Goal: Information Seeking & Learning: Check status

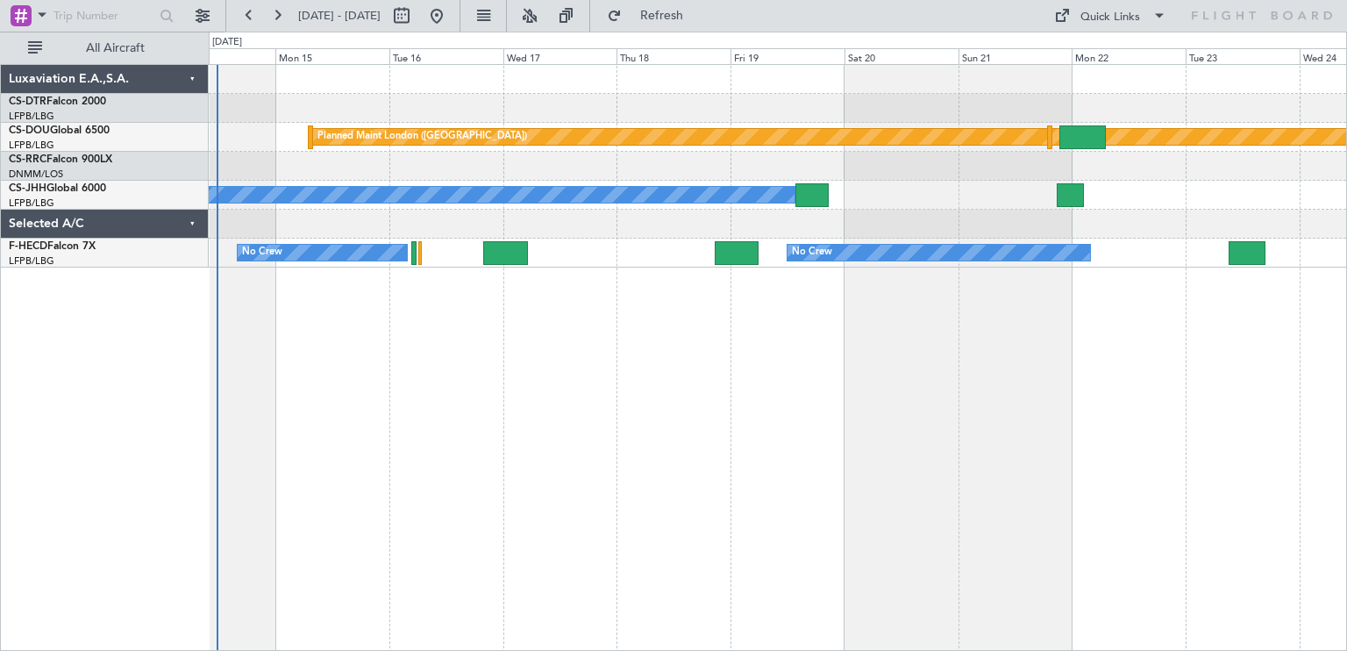
click at [473, 337] on div "Planned Maint Nice (Côte d'Azur Airport) Planned Maint London (Biggin Hill) Pla…" at bounding box center [778, 357] width 1138 height 587
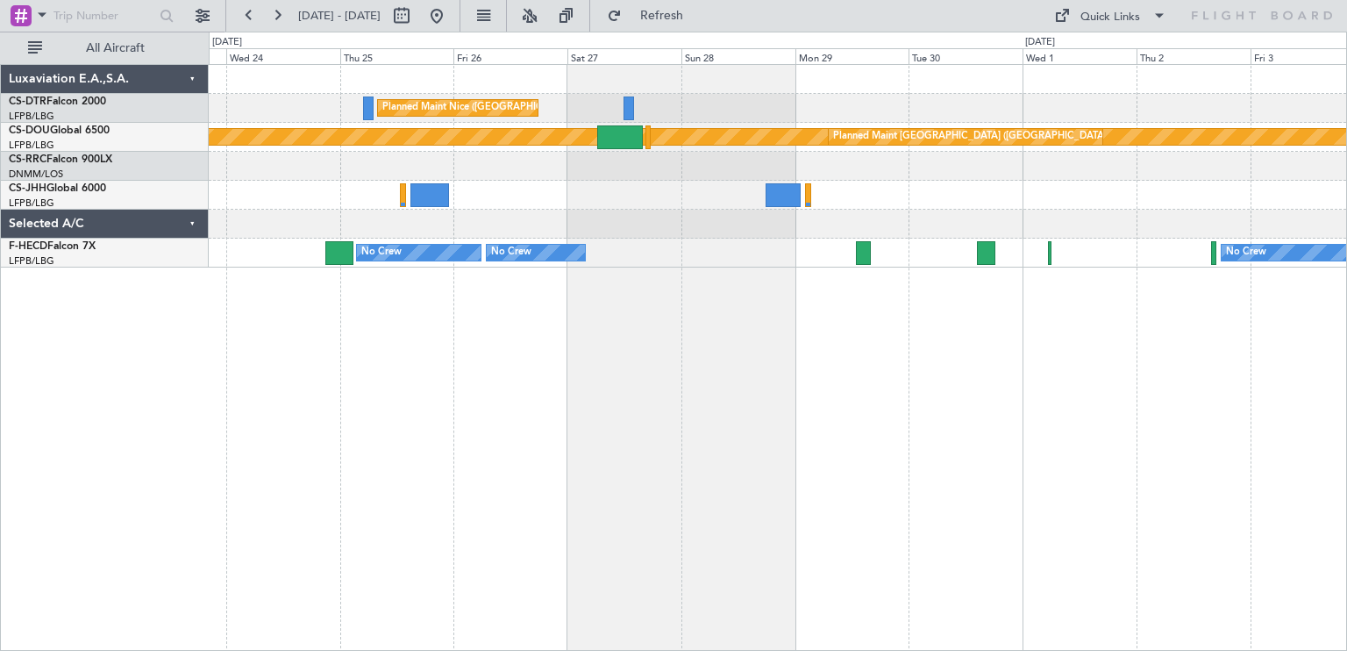
click at [63, 350] on div "Planned Maint Nice (Côte d'Azur Airport) Planned Maint London (Biggin Hill) Pla…" at bounding box center [673, 341] width 1347 height 619
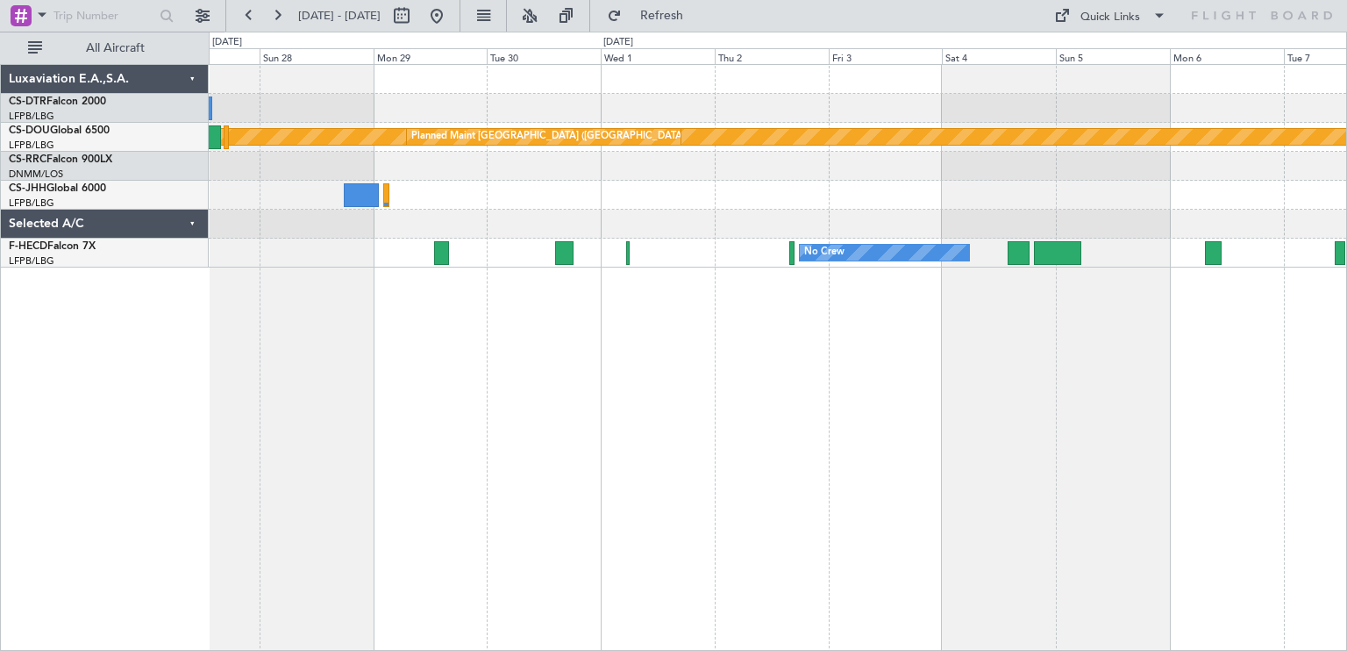
click at [876, 345] on div "Planned Maint Nice (Côte d'Azur Airport) Planned Maint London (Biggin Hill) Pla…" at bounding box center [778, 357] width 1138 height 587
click at [670, 346] on div "Planned Maint Nice (Côte d'Azur Airport) Planned Maint London (Biggin Hill) Pla…" at bounding box center [778, 357] width 1138 height 587
click at [898, 337] on div "Planned Maint Nice (Côte d'Azur Airport) Planned Maint London (Biggin Hill) Pla…" at bounding box center [778, 357] width 1138 height 587
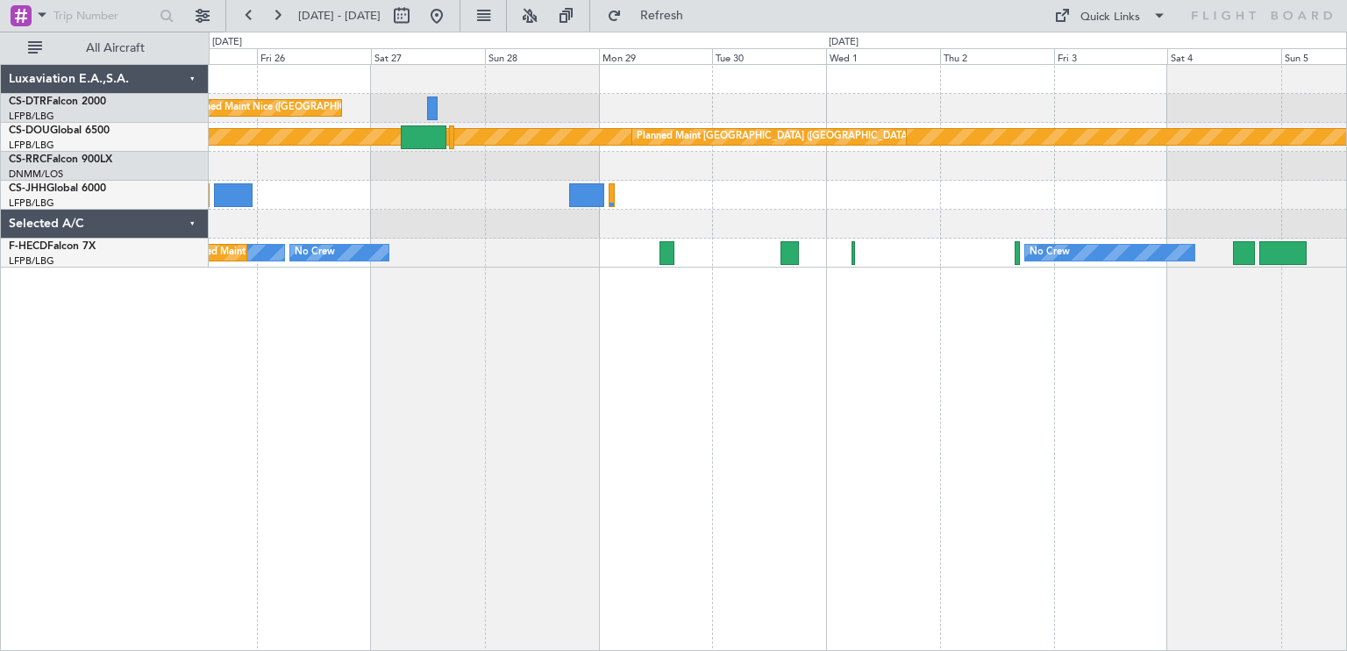
click at [1216, 332] on div "Planned Maint Nice (Côte d'Azur Airport) Planned Maint London (Biggin Hill) Pla…" at bounding box center [778, 357] width 1138 height 587
click at [775, 338] on div "Planned Maint Nice (Côte d'Azur Airport) Planned Maint London (Biggin Hill) Pla…" at bounding box center [778, 357] width 1138 height 587
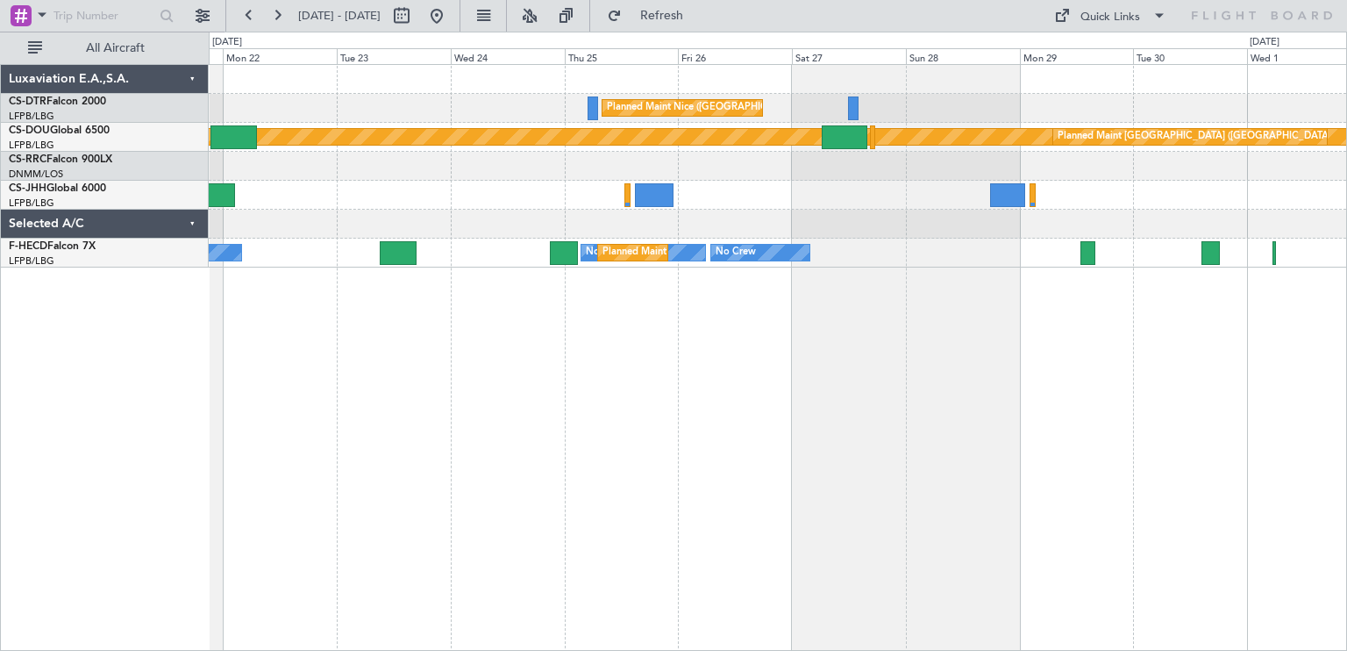
click at [1197, 318] on div "Planned Maint Nice (Côte d'Azur Airport) Planned Maint London (Biggin Hill) Pla…" at bounding box center [778, 357] width 1138 height 587
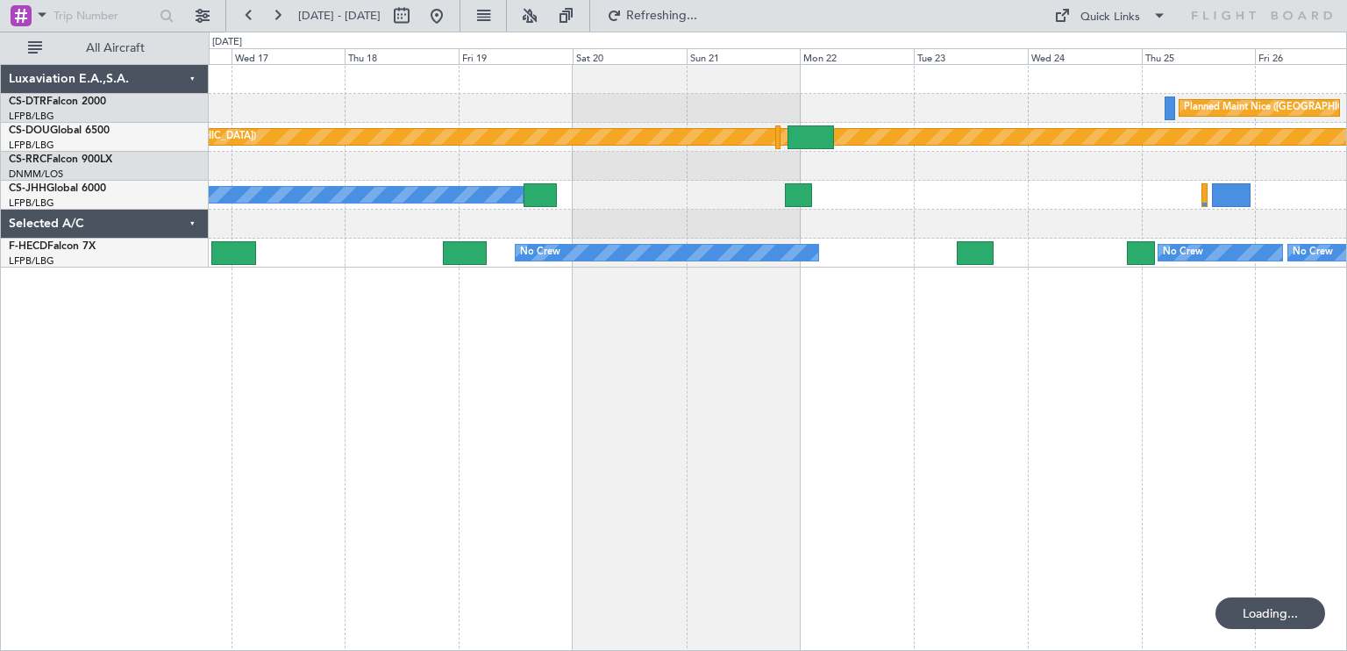
click at [1153, 309] on div "Planned Maint Nice (Côte d'Azur Airport) Planned Maint London (Biggin Hill) Pla…" at bounding box center [778, 357] width 1138 height 587
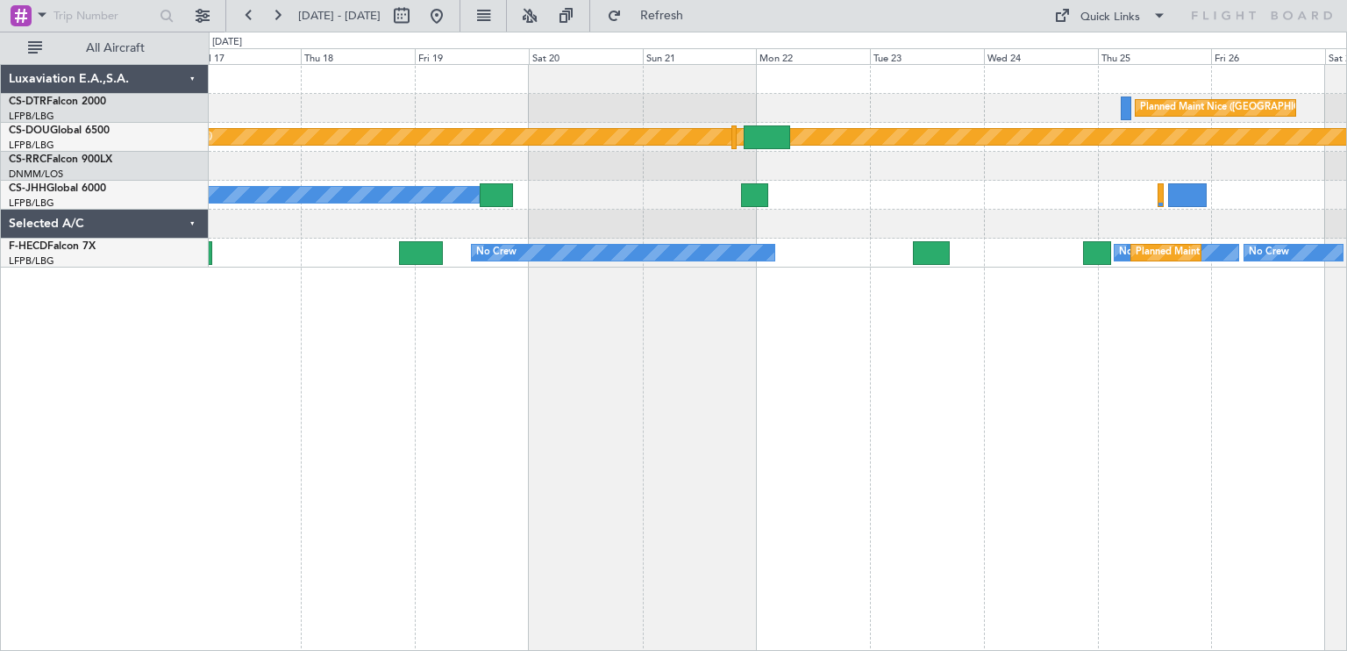
click at [481, 273] on div "Planned Maint Nice (Côte d'Azur Airport) Planned Maint London (Biggin Hill) Pla…" at bounding box center [778, 357] width 1138 height 587
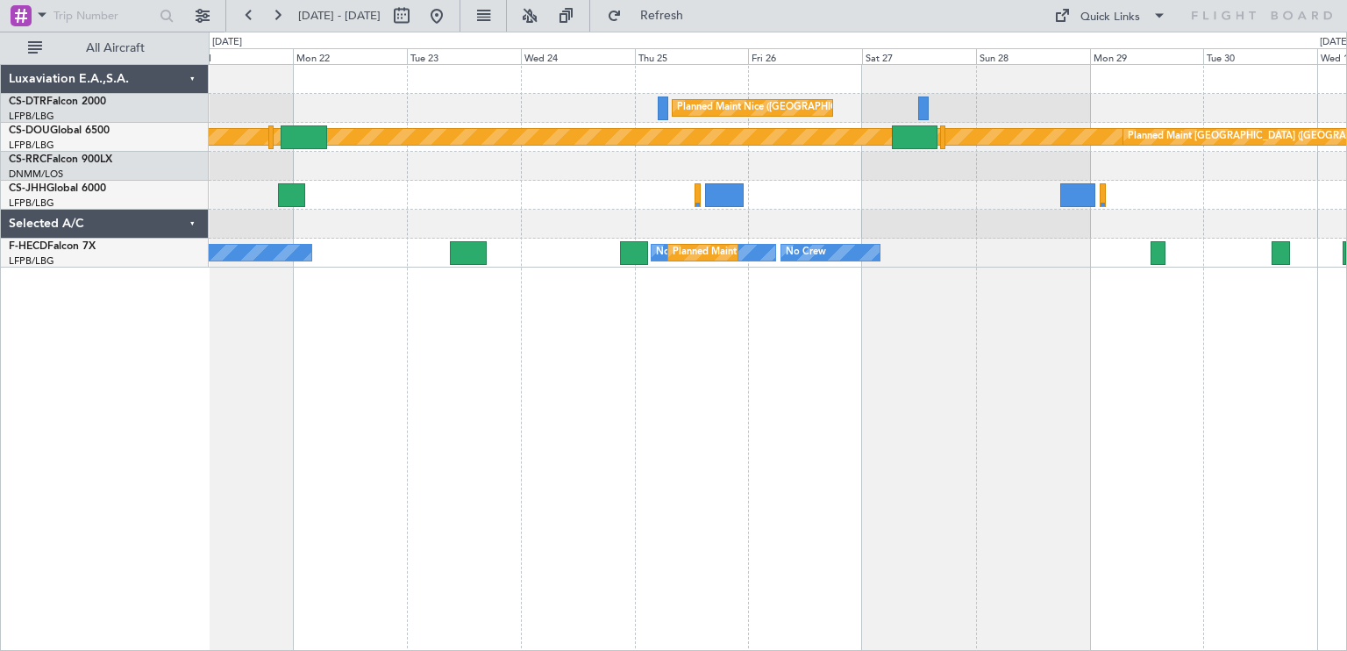
click at [555, 329] on div "Planned Maint Nice (Côte d'Azur Airport) Planned Maint London (Biggin Hill) Pla…" at bounding box center [778, 357] width 1138 height 587
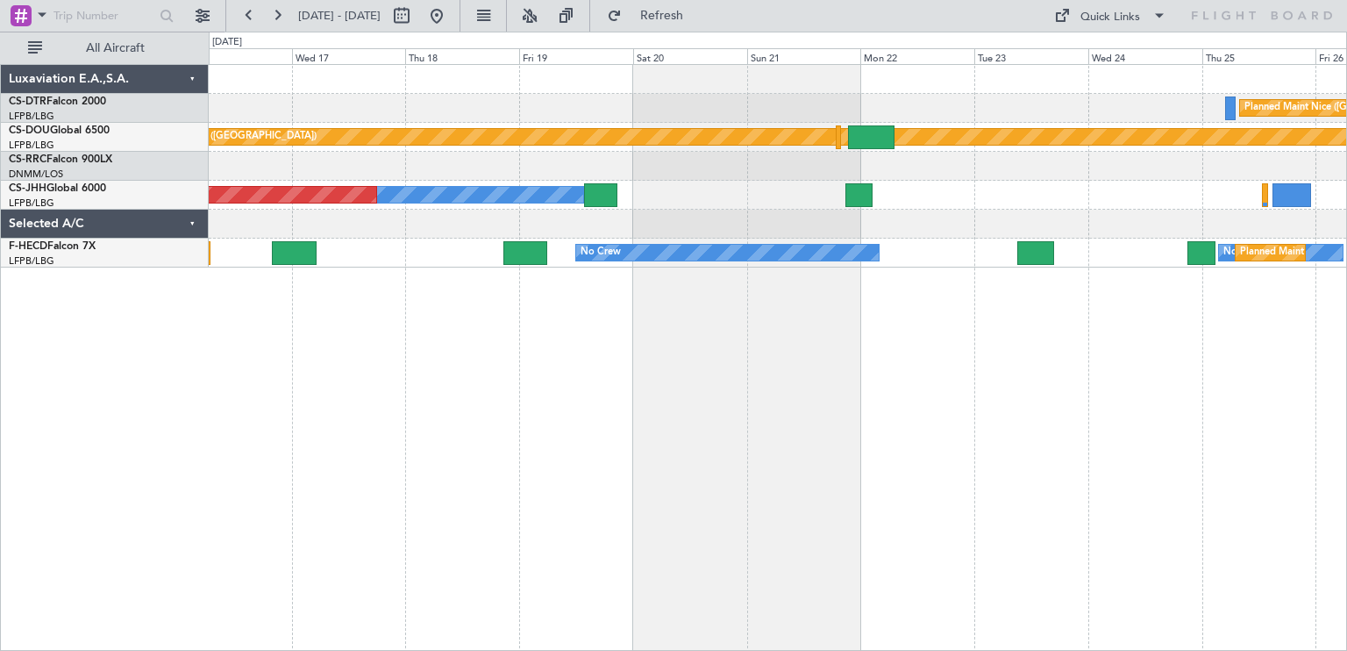
click at [1346, 326] on div "Planned Maint Nice (Côte d'Azur Airport) Planned Maint London (Biggin Hill) Own…" at bounding box center [673, 341] width 1347 height 619
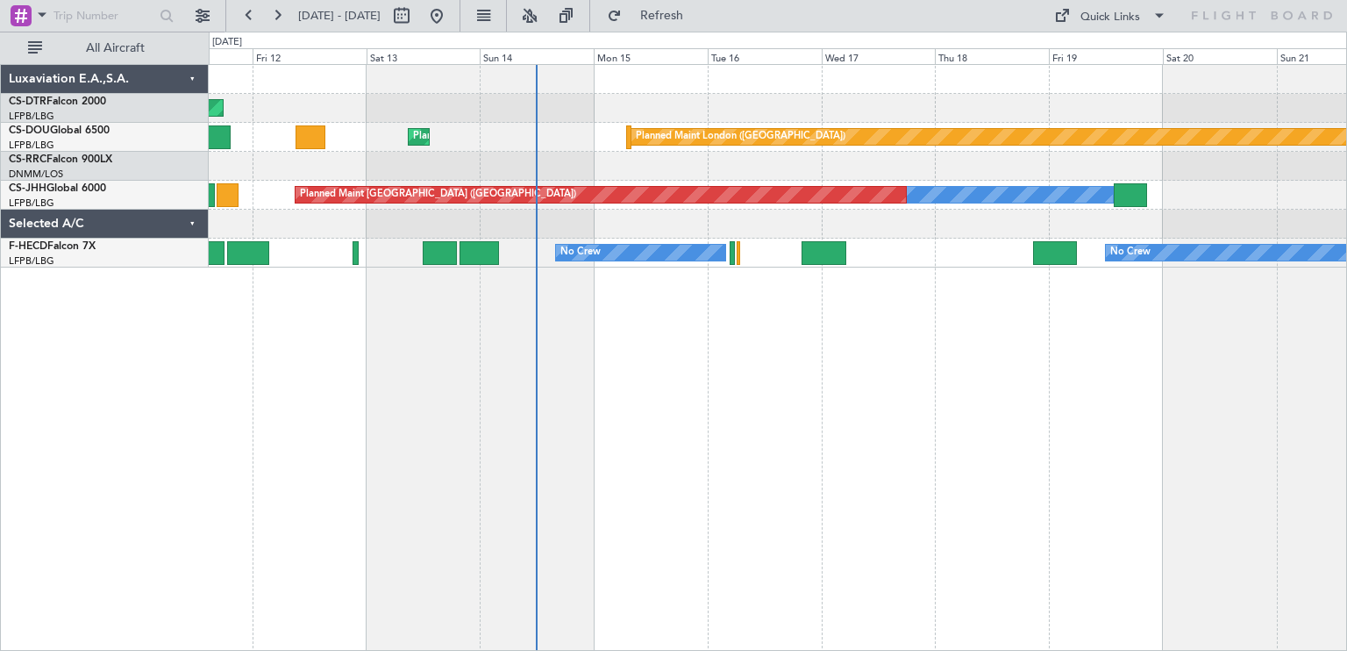
click at [1168, 324] on div "AOG Maint Sofia Planned Maint Mugla (Dalaman) Planned Maint London (Biggin Hill…" at bounding box center [778, 357] width 1138 height 587
